Goal: Browse casually

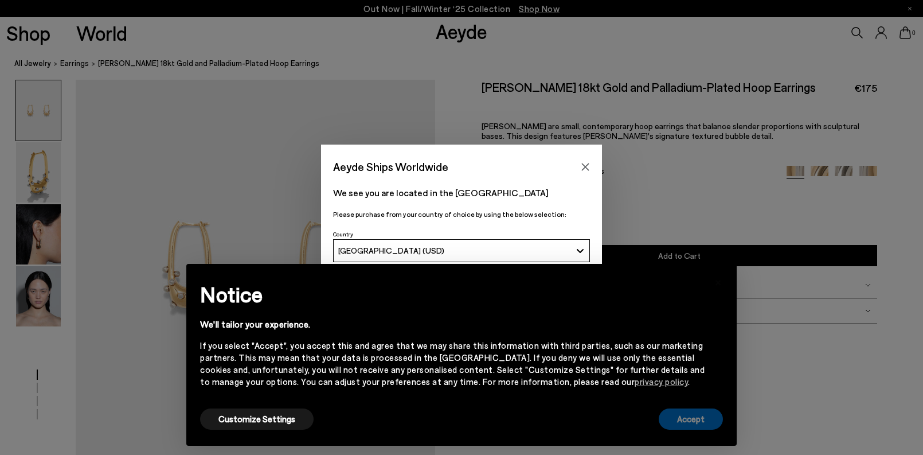
click at [701, 419] on button "Accept" at bounding box center [691, 418] width 64 height 21
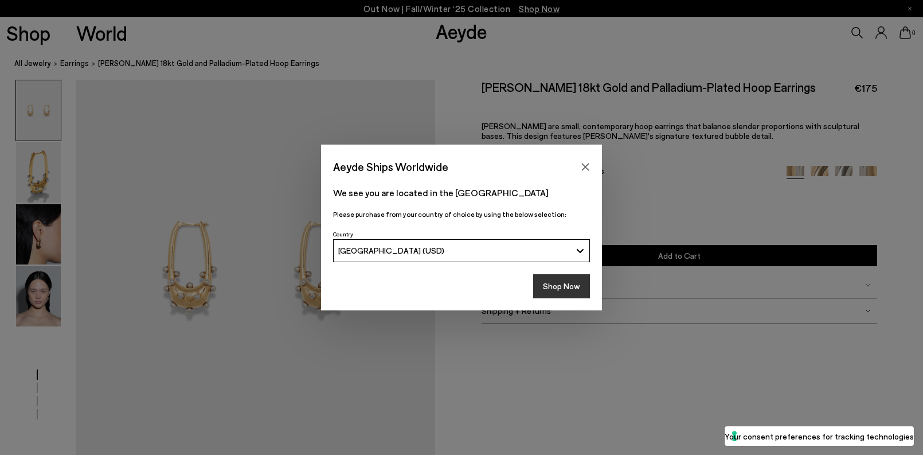
click at [580, 286] on button "Shop Now" at bounding box center [561, 286] width 57 height 24
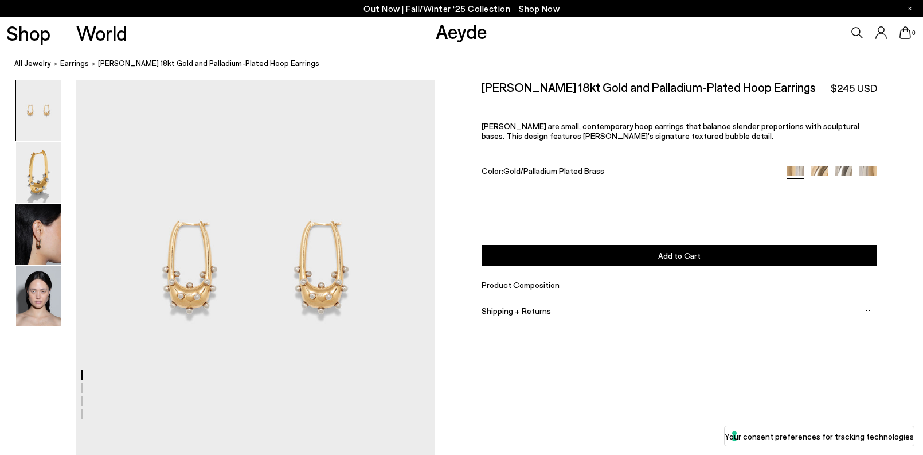
click at [38, 232] on img at bounding box center [38, 234] width 45 height 60
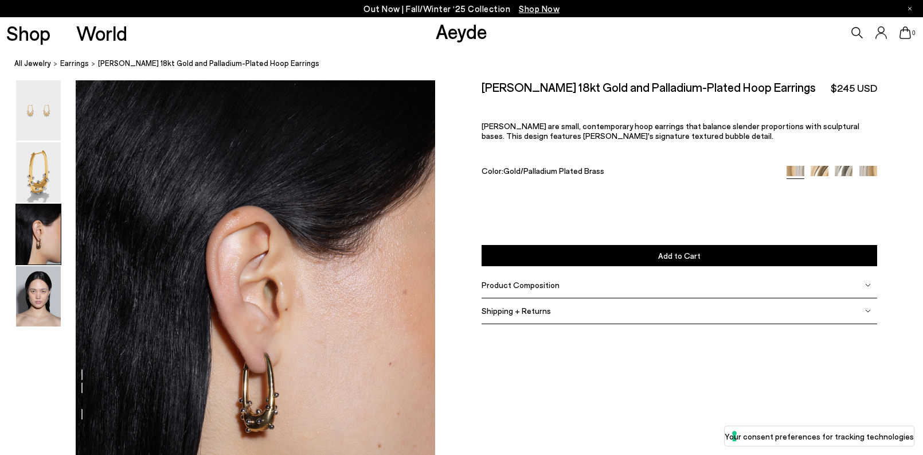
scroll to position [858, 0]
click at [45, 179] on img at bounding box center [38, 172] width 45 height 60
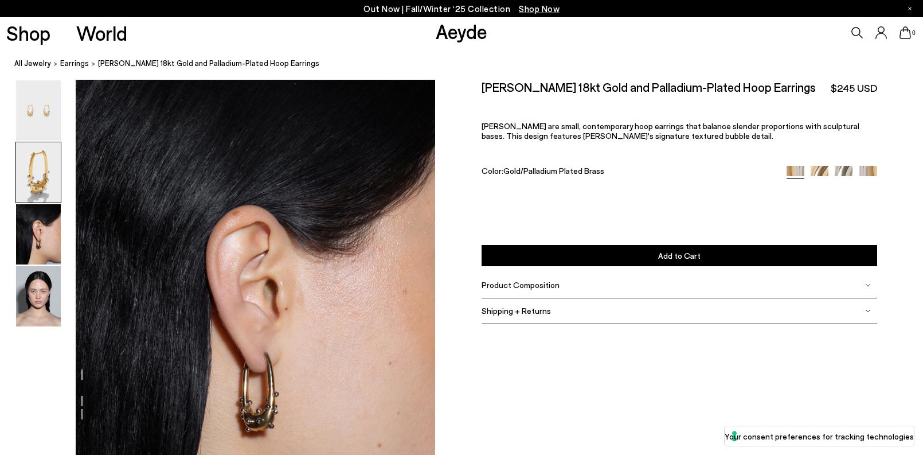
scroll to position [377, 0]
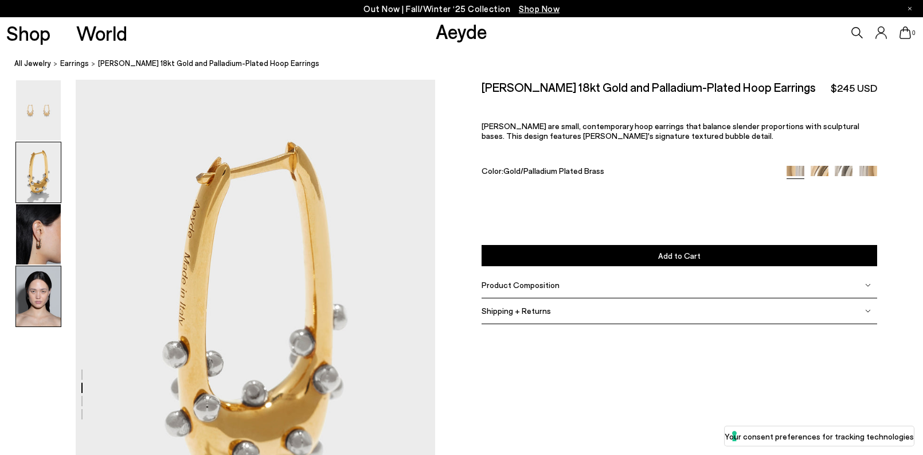
click at [37, 298] on img at bounding box center [38, 296] width 45 height 60
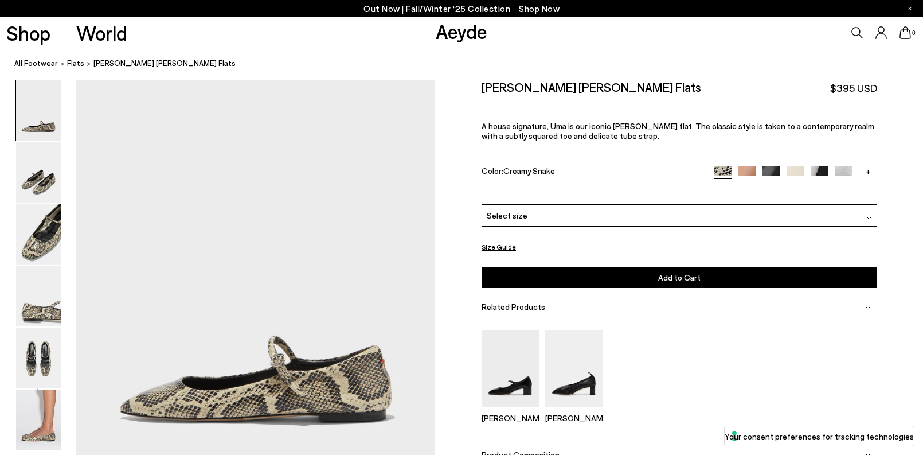
scroll to position [151, 0]
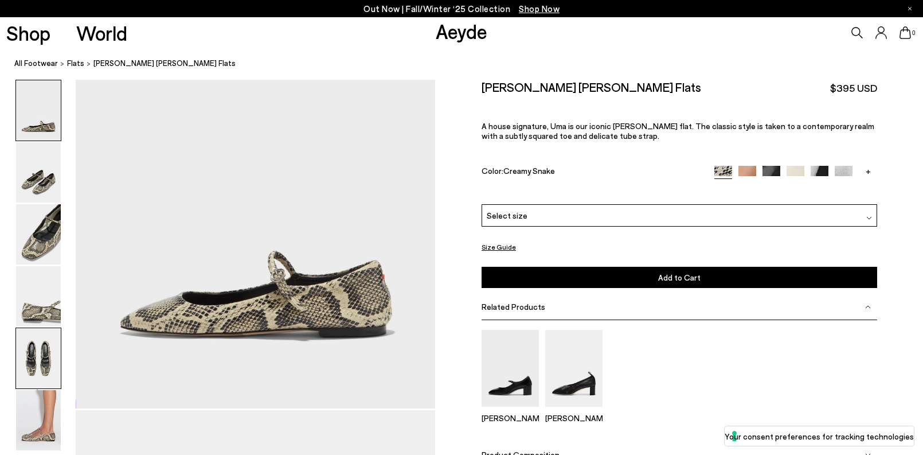
click at [48, 352] on img at bounding box center [38, 358] width 45 height 60
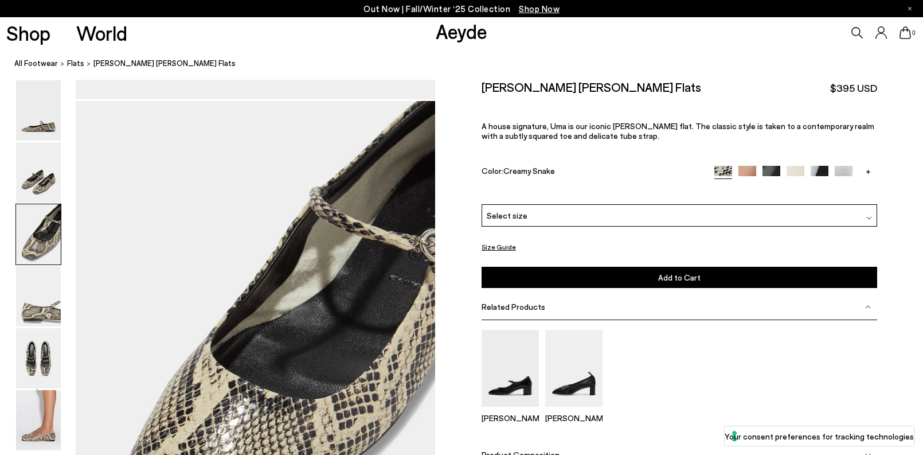
scroll to position [900, 0]
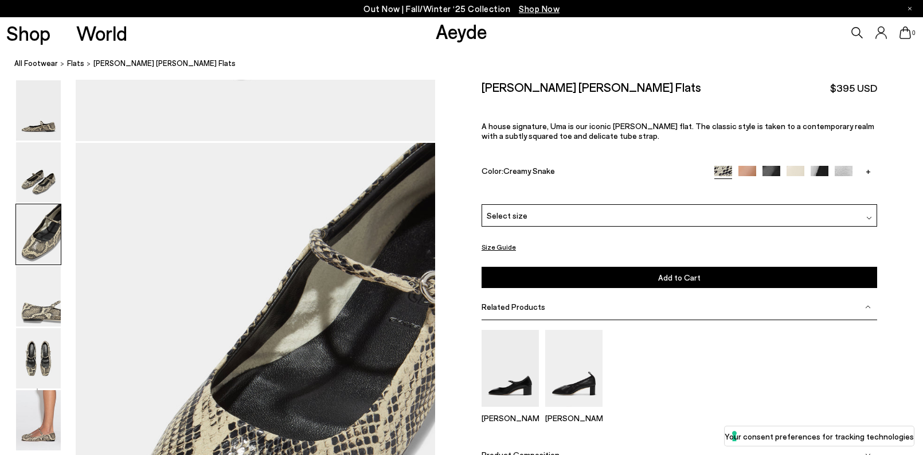
click at [856, 34] on icon at bounding box center [857, 32] width 11 height 11
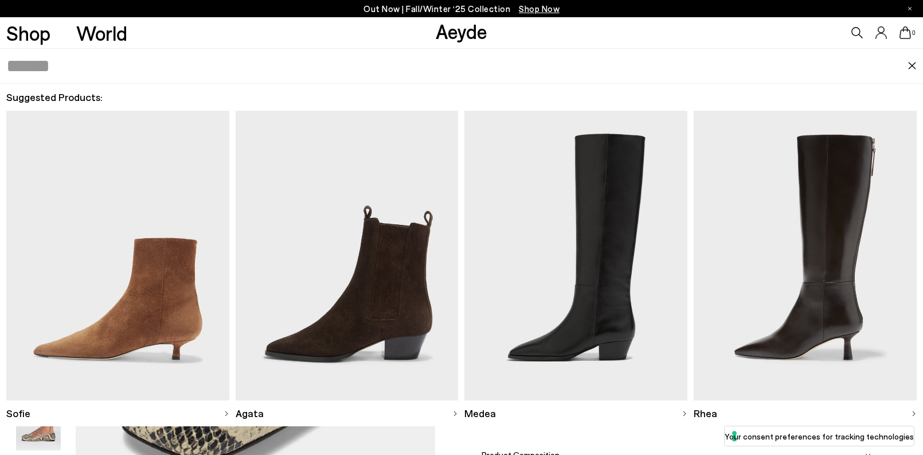
scroll to position [1052, 0]
click at [157, 280] on img at bounding box center [117, 256] width 223 height 290
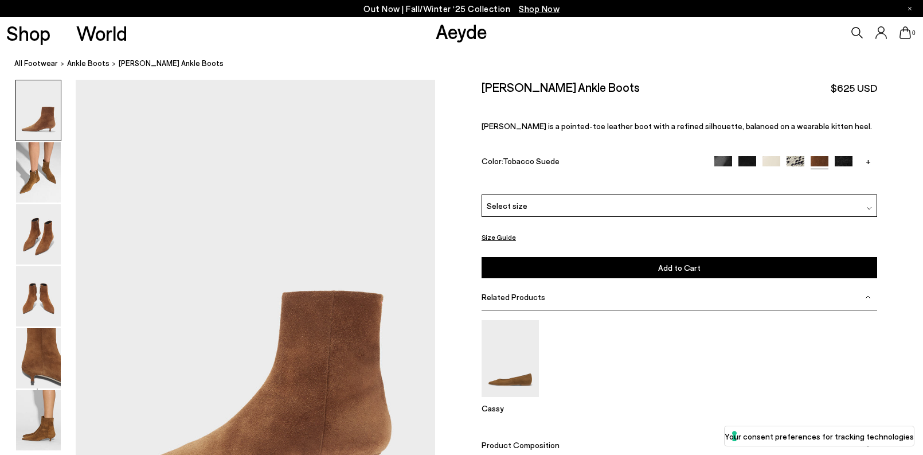
click at [799, 163] on img at bounding box center [796, 165] width 18 height 18
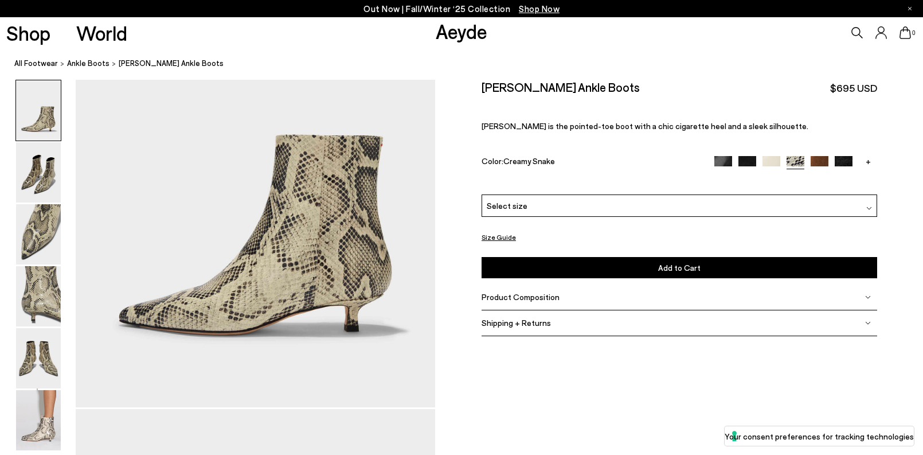
scroll to position [155, 0]
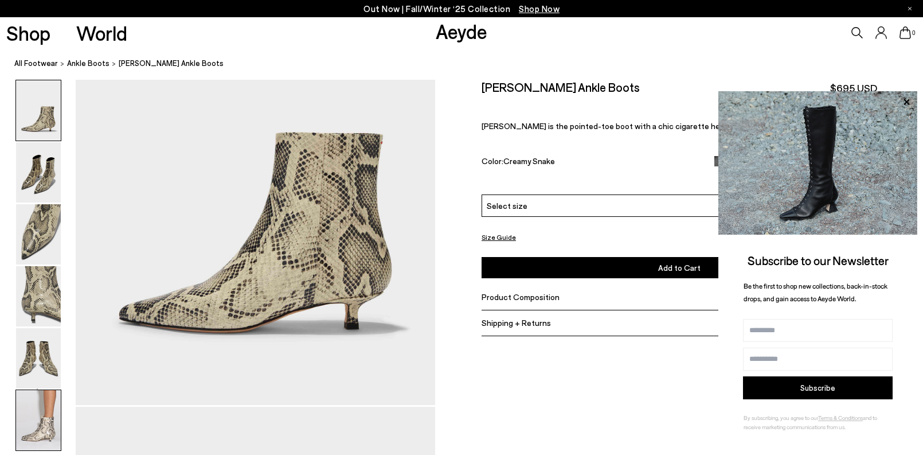
click at [44, 425] on img at bounding box center [38, 420] width 45 height 60
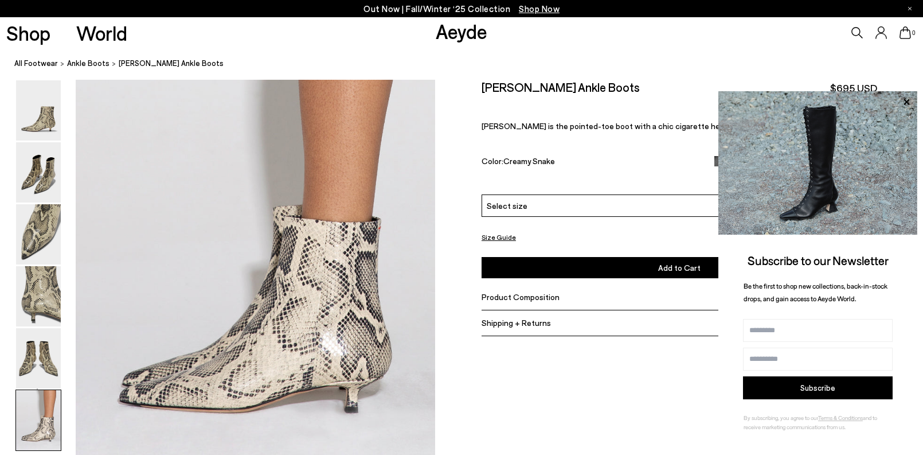
scroll to position [2486, 0]
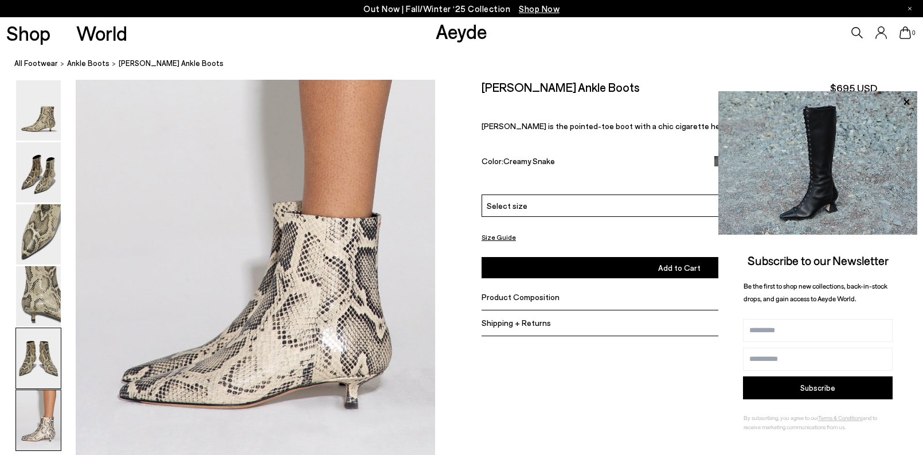
click at [38, 356] on img at bounding box center [38, 358] width 45 height 60
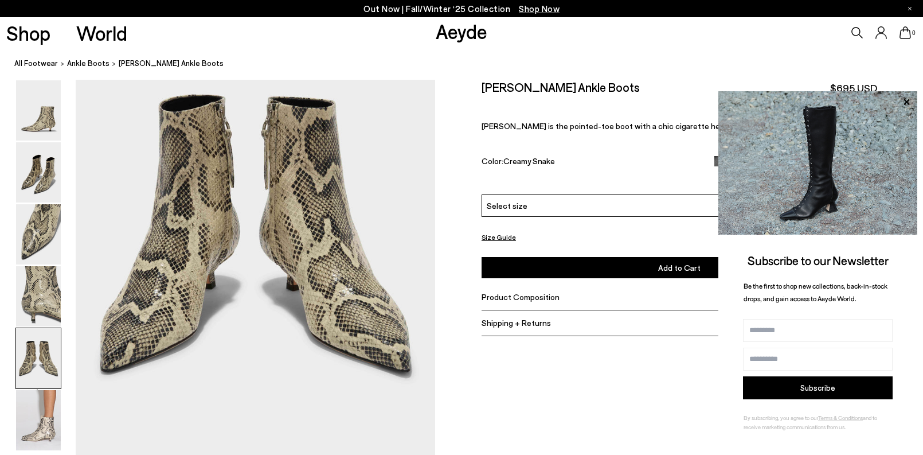
scroll to position [1926, 0]
